Goal: Task Accomplishment & Management: Use online tool/utility

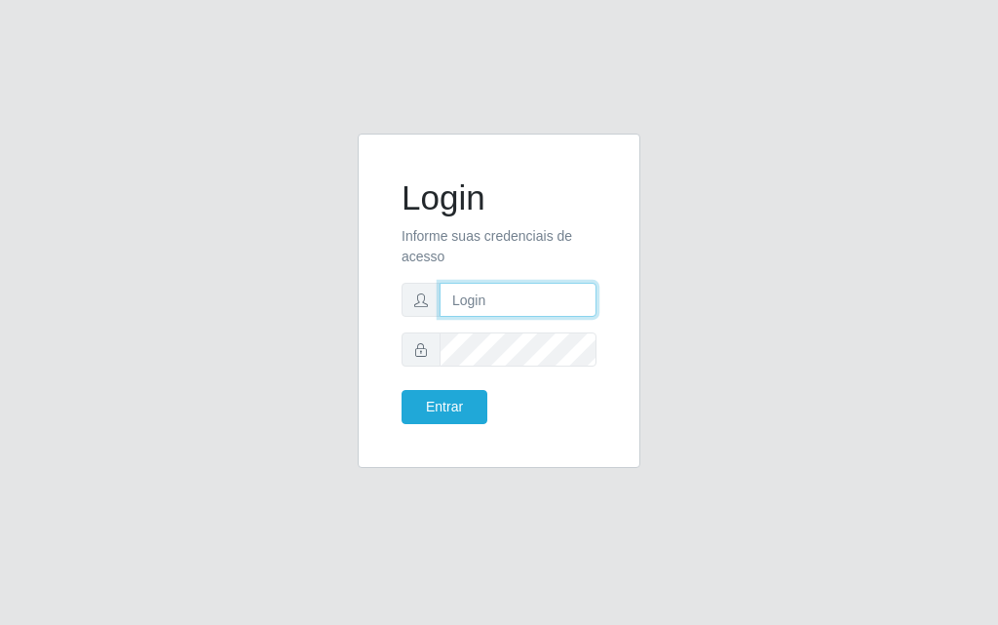
click at [476, 292] on input "text" at bounding box center [518, 300] width 157 height 34
type input "[PERSON_NAME]"
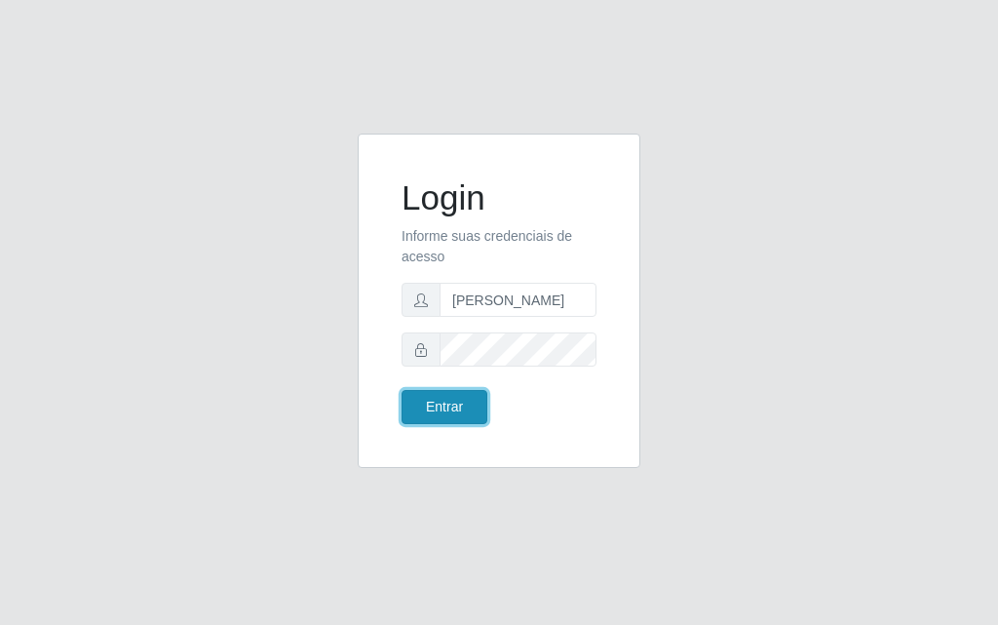
click at [444, 409] on button "Entrar" at bounding box center [445, 407] width 86 height 34
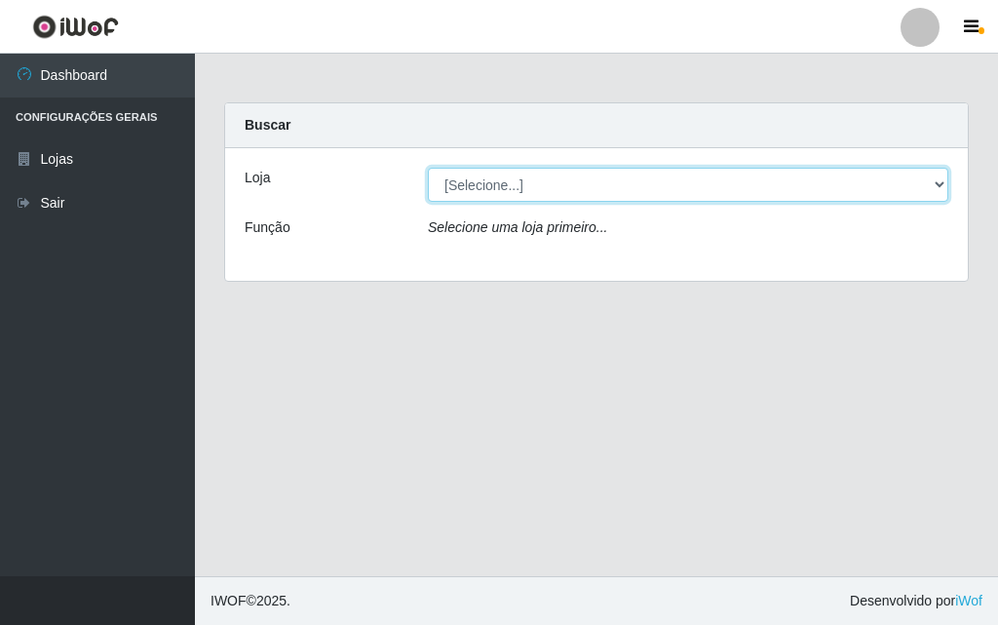
click at [937, 183] on select "[Selecione...] Divino Fogão - [GEOGRAPHIC_DATA]" at bounding box center [688, 185] width 520 height 34
select select "499"
click at [428, 168] on select "[Selecione...] Divino Fogão - [GEOGRAPHIC_DATA]" at bounding box center [688, 185] width 520 height 34
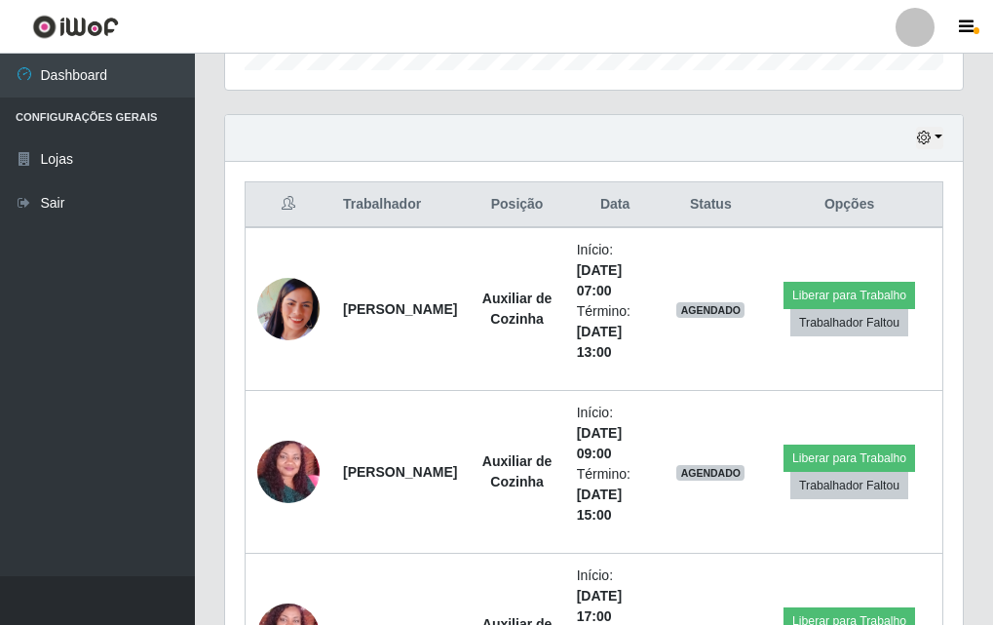
scroll to position [638, 0]
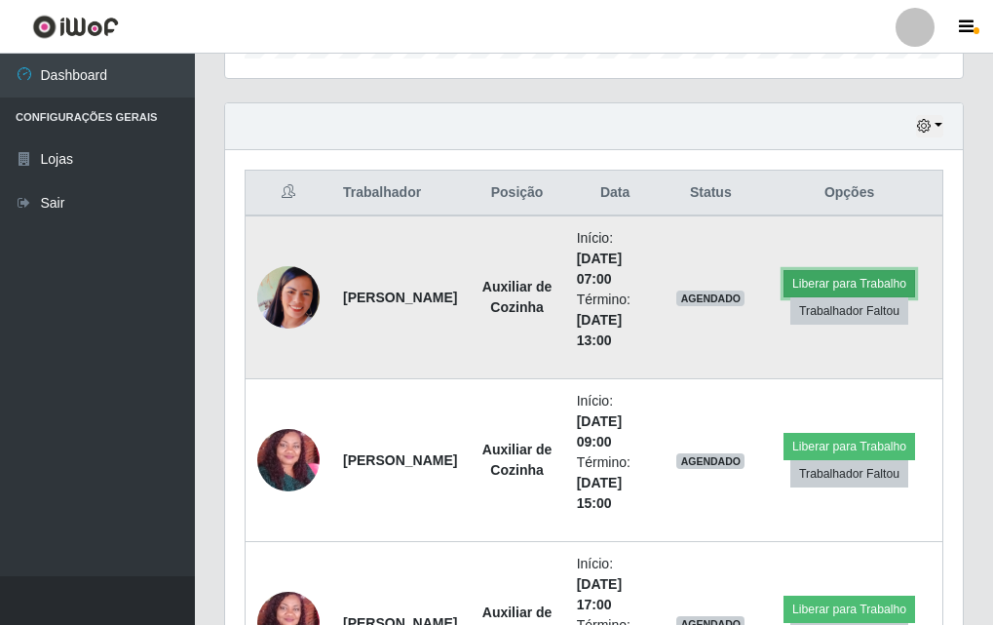
click at [840, 275] on button "Liberar para Trabalho" at bounding box center [850, 283] width 132 height 27
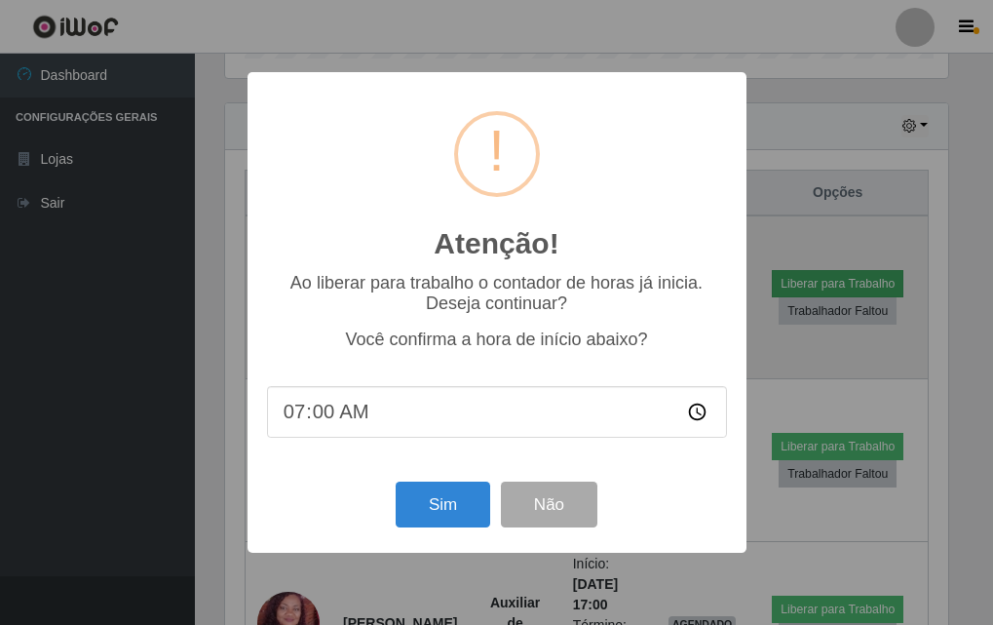
scroll to position [404, 728]
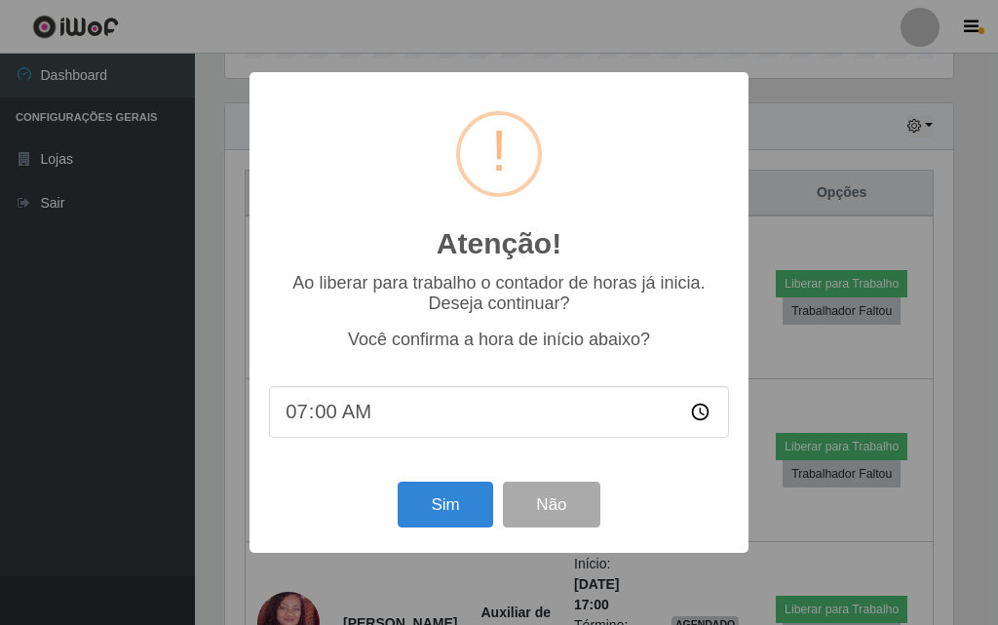
click at [507, 532] on div "Sim Não" at bounding box center [499, 505] width 460 height 56
click at [458, 501] on button "Sim" at bounding box center [445, 504] width 95 height 46
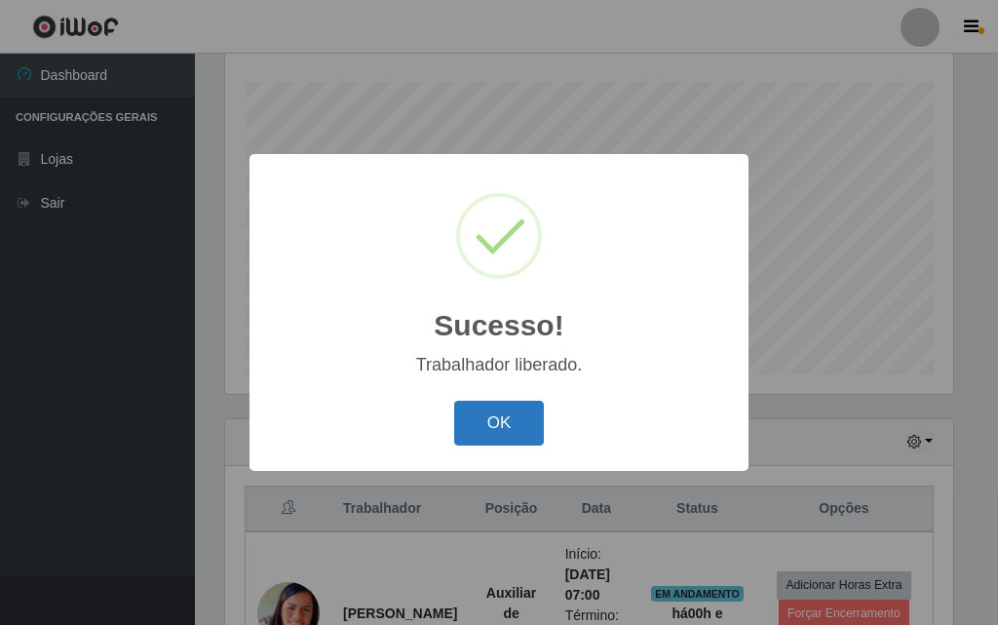
click at [498, 423] on button "OK" at bounding box center [499, 424] width 91 height 46
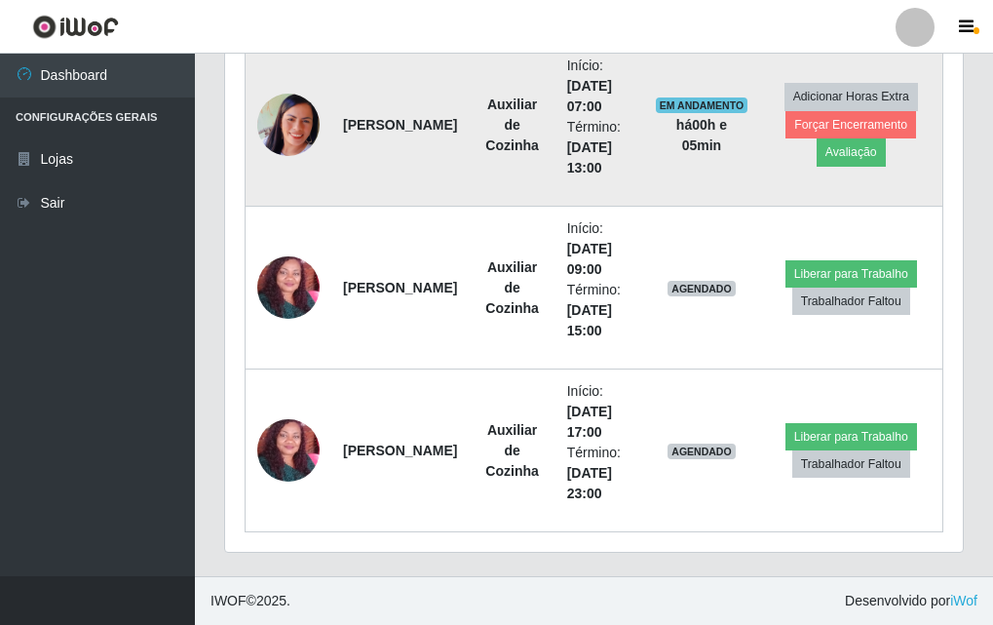
scroll to position [518, 0]
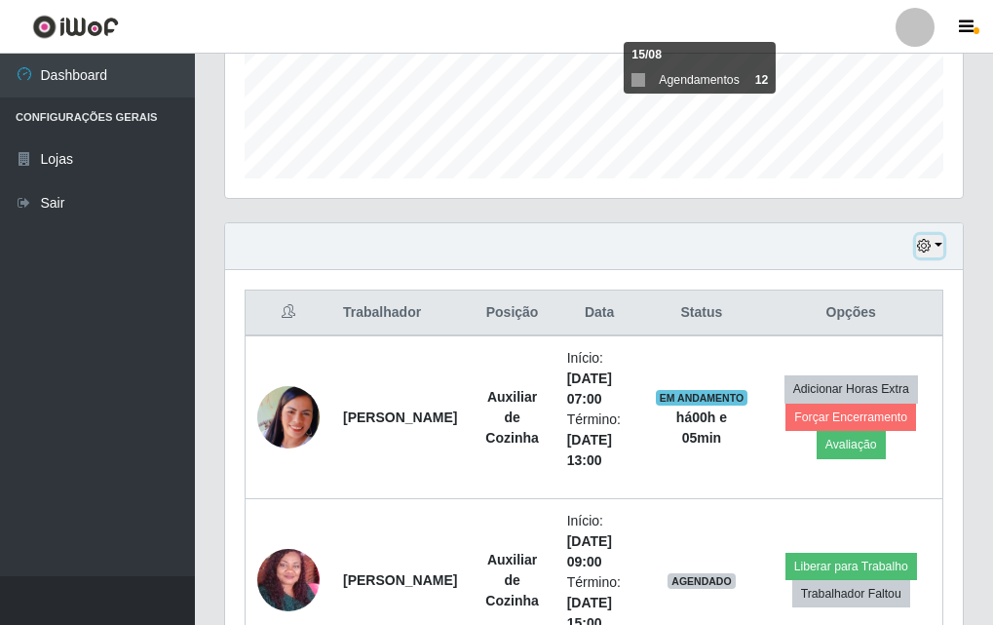
click at [936, 245] on button "button" at bounding box center [929, 246] width 27 height 22
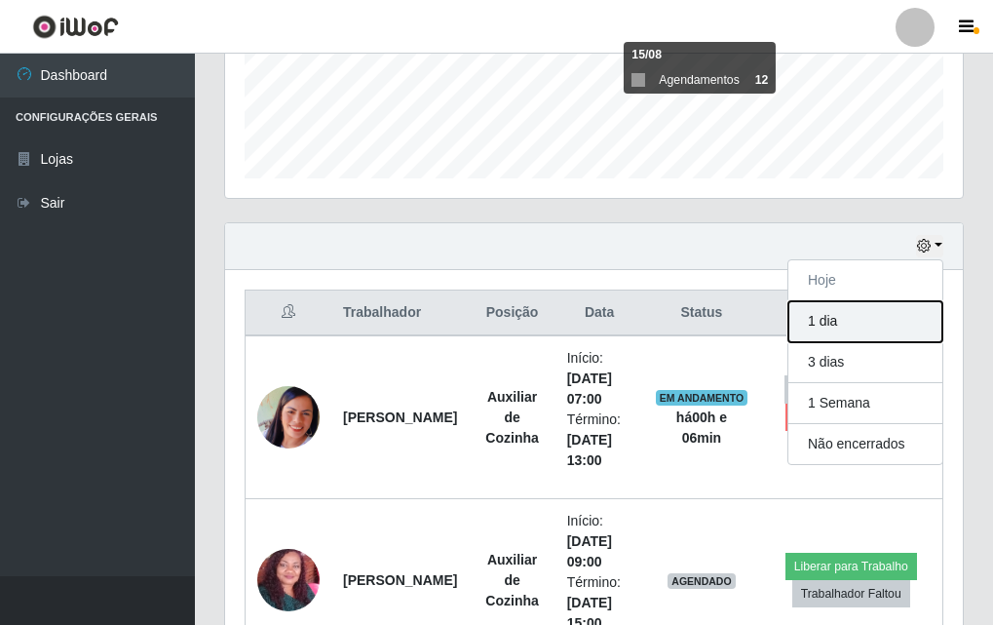
click at [829, 334] on button "1 dia" at bounding box center [865, 321] width 154 height 41
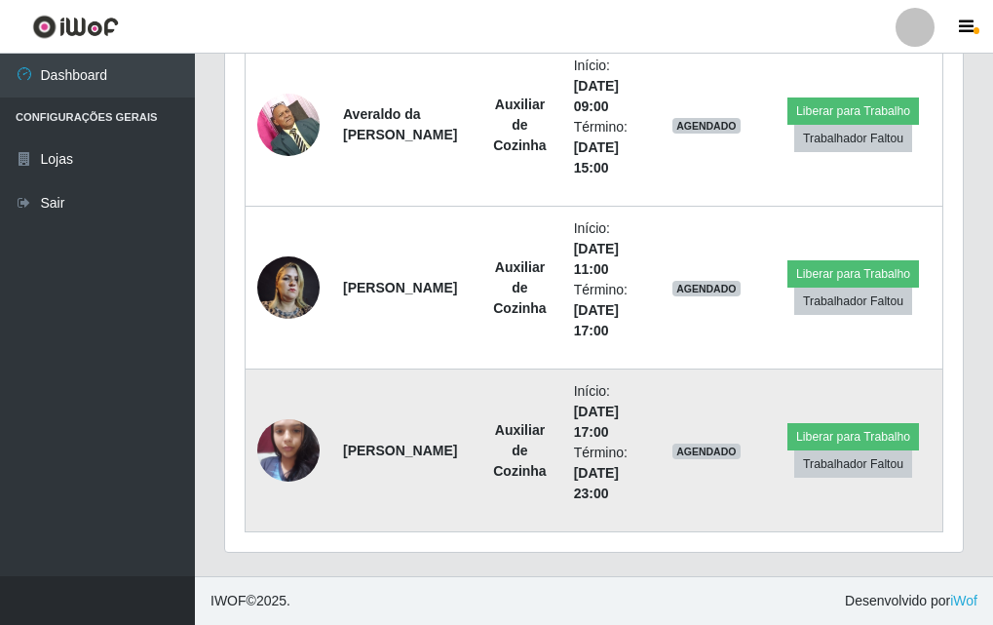
scroll to position [1072, 0]
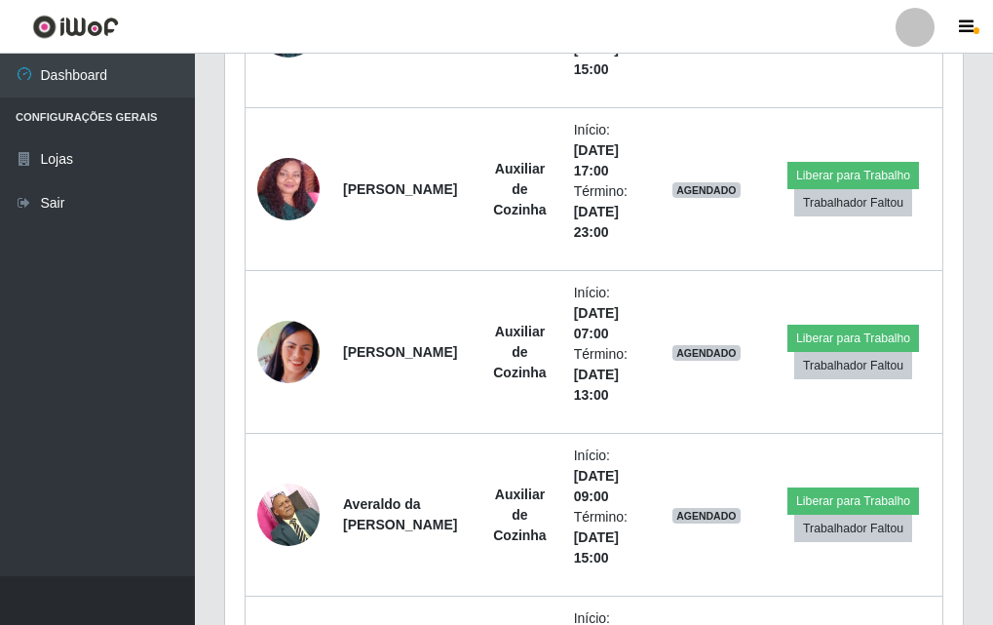
click at [381, 427] on td "[PERSON_NAME]" at bounding box center [404, 352] width 146 height 163
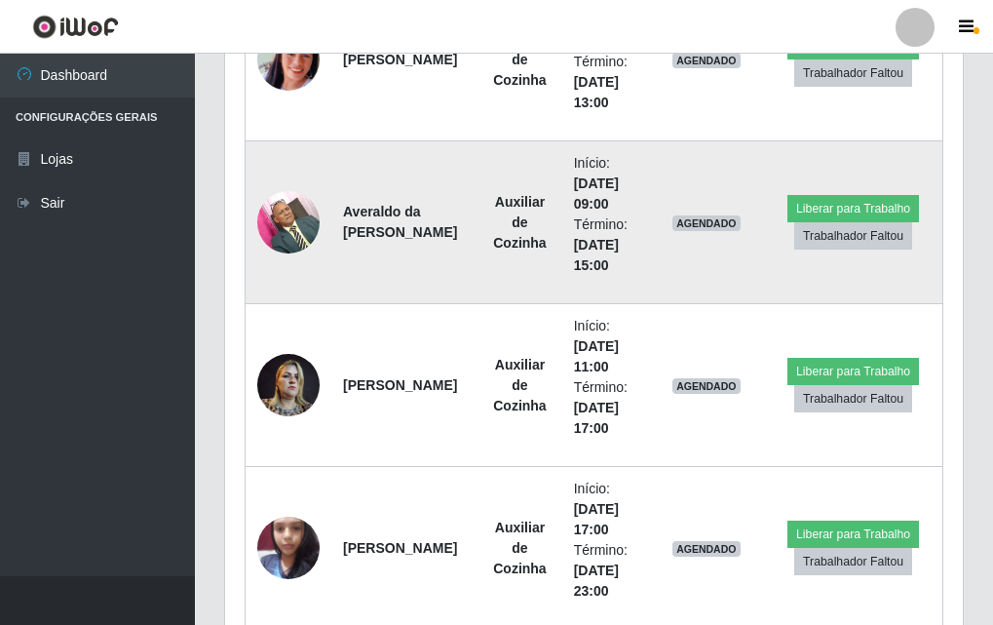
scroll to position [1169, 0]
